Goal: Navigation & Orientation: Find specific page/section

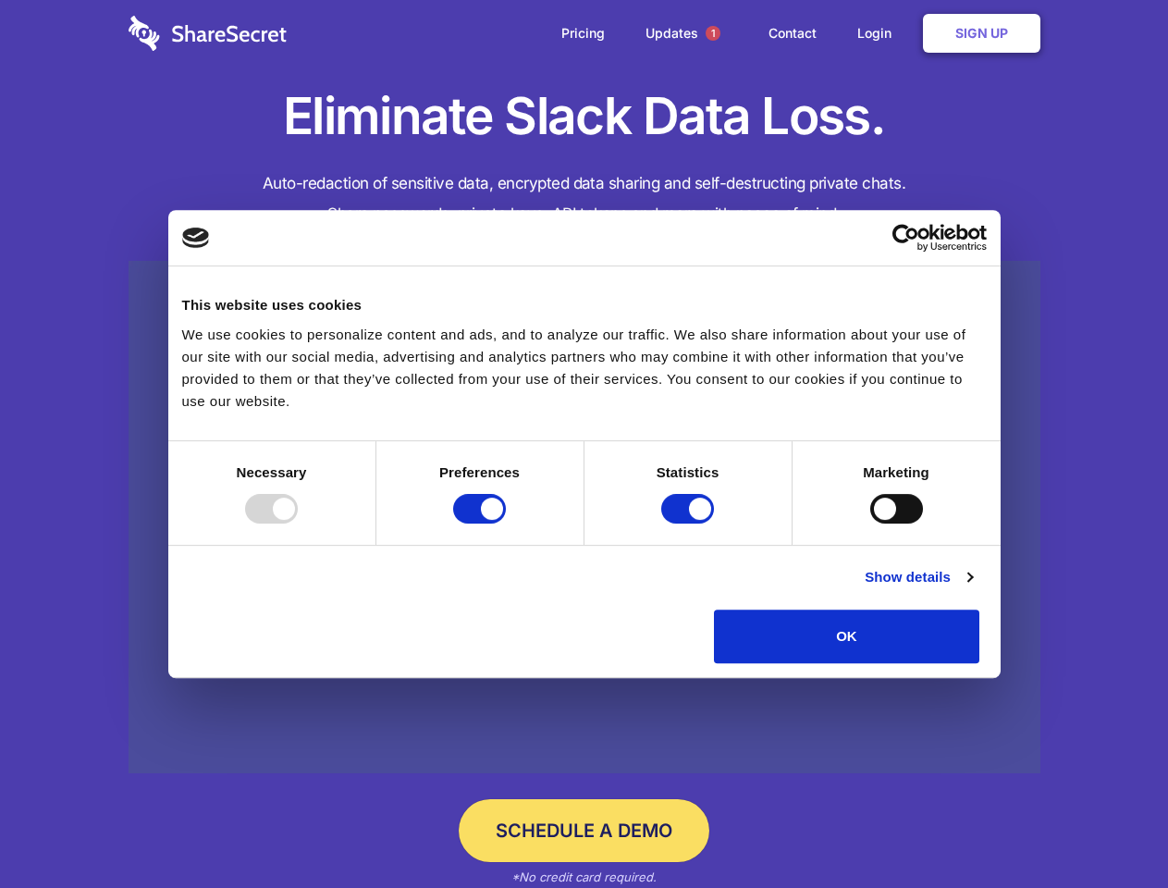
click at [298, 523] on div at bounding box center [271, 509] width 53 height 30
click at [506, 523] on input "Preferences" at bounding box center [479, 509] width 53 height 30
checkbox input "false"
click at [690, 523] on input "Statistics" at bounding box center [687, 509] width 53 height 30
checkbox input "false"
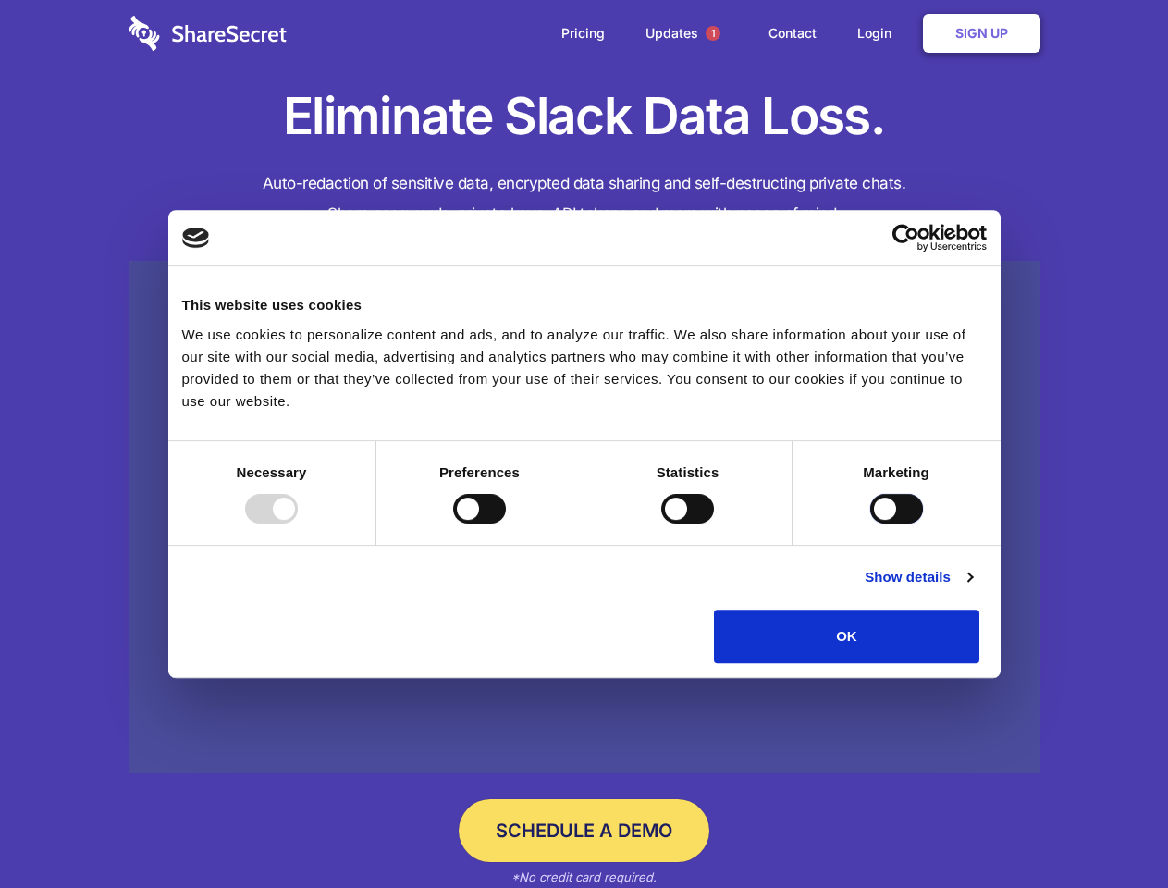
click at [870, 523] on input "Marketing" at bounding box center [896, 509] width 53 height 30
checkbox input "true"
click at [972, 588] on link "Show details" at bounding box center [918, 577] width 107 height 22
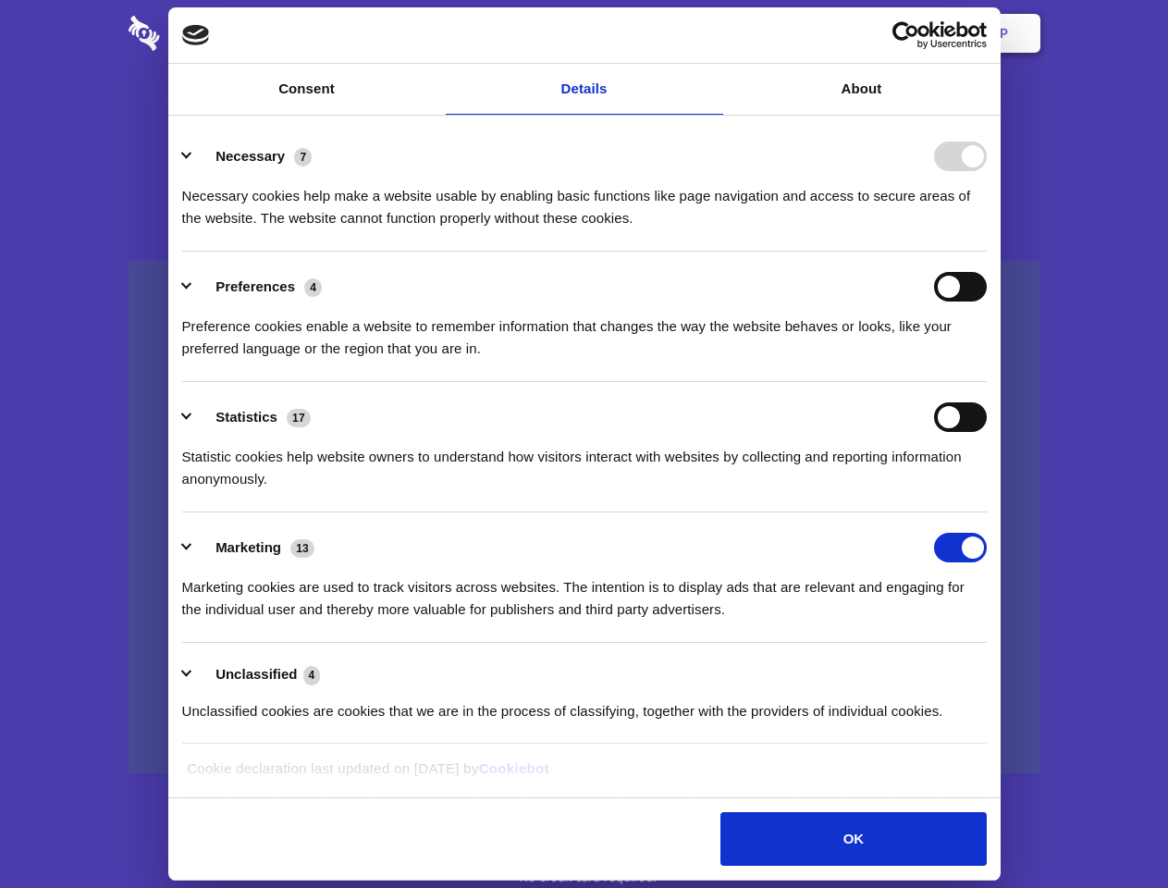
click at [995, 670] on ul "Necessary 7 Necessary cookies help make a website usable by enabling basic func…" at bounding box center [584, 432] width 822 height 623
click at [712, 33] on span "1" at bounding box center [713, 33] width 15 height 15
